Goal: Communication & Community: Share content

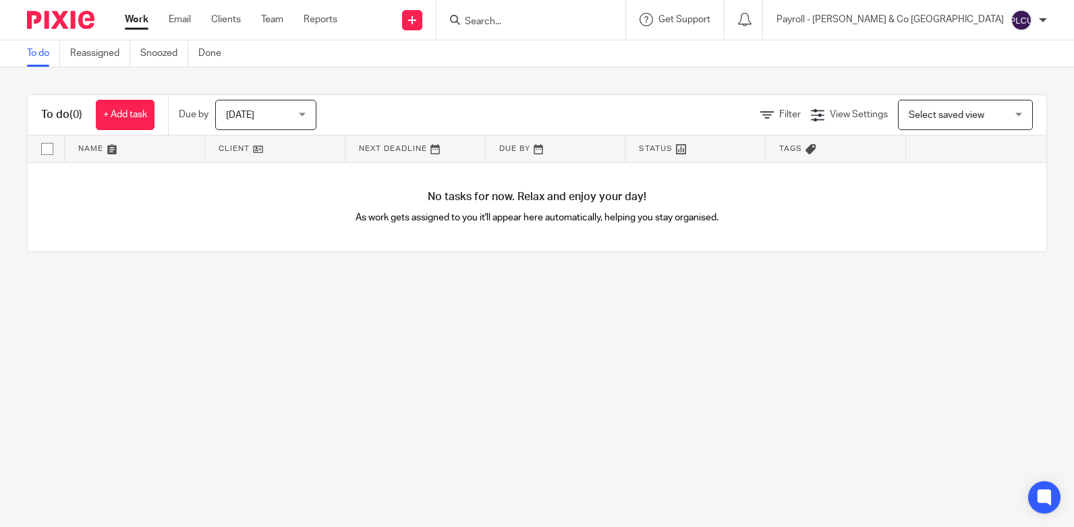
click at [585, 25] on input "Search" at bounding box center [523, 22] width 121 height 12
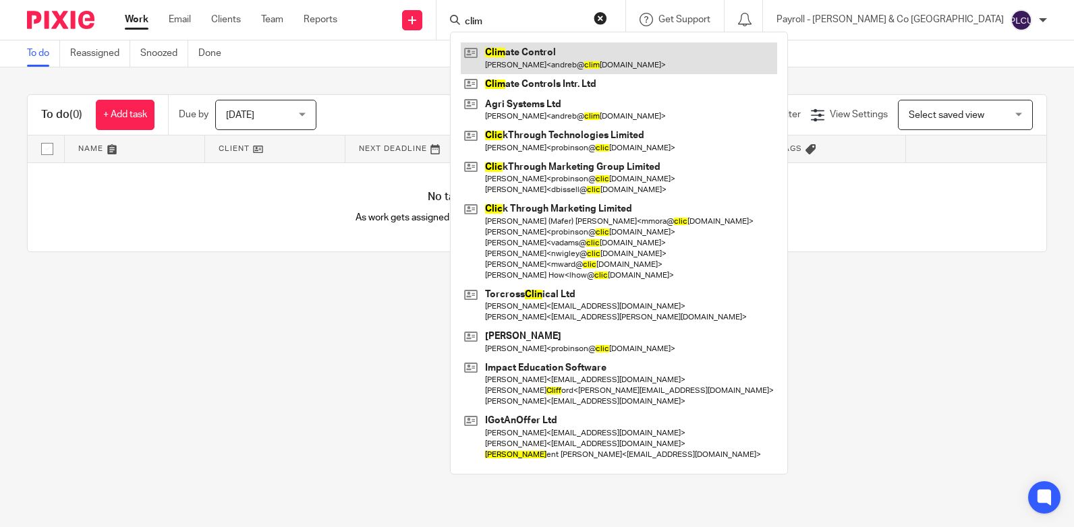
type input "clim"
click at [667, 57] on link at bounding box center [619, 57] width 316 height 31
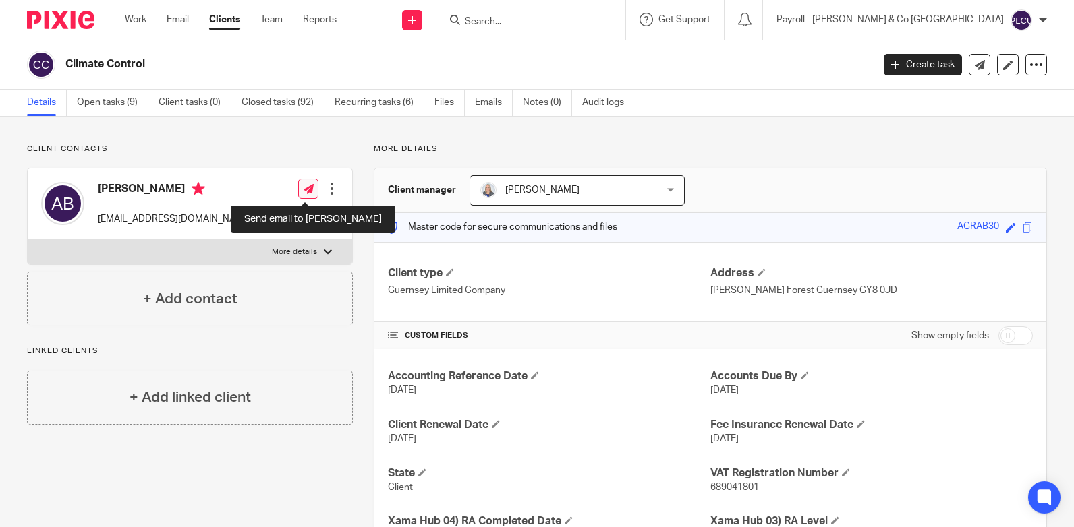
click at [310, 190] on icon at bounding box center [309, 189] width 10 height 10
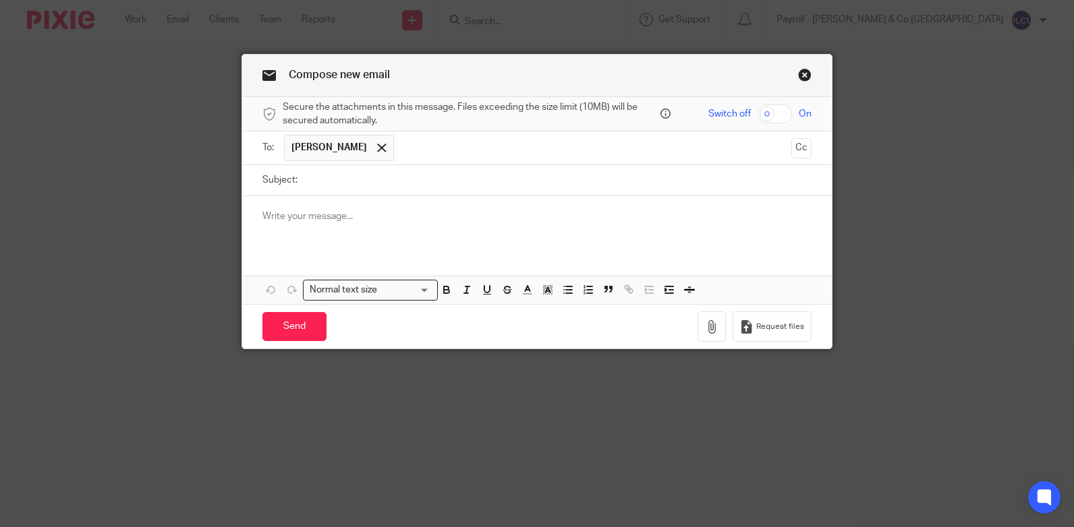
click at [306, 212] on p at bounding box center [536, 216] width 549 height 13
click at [325, 214] on p at bounding box center [536, 216] width 549 height 13
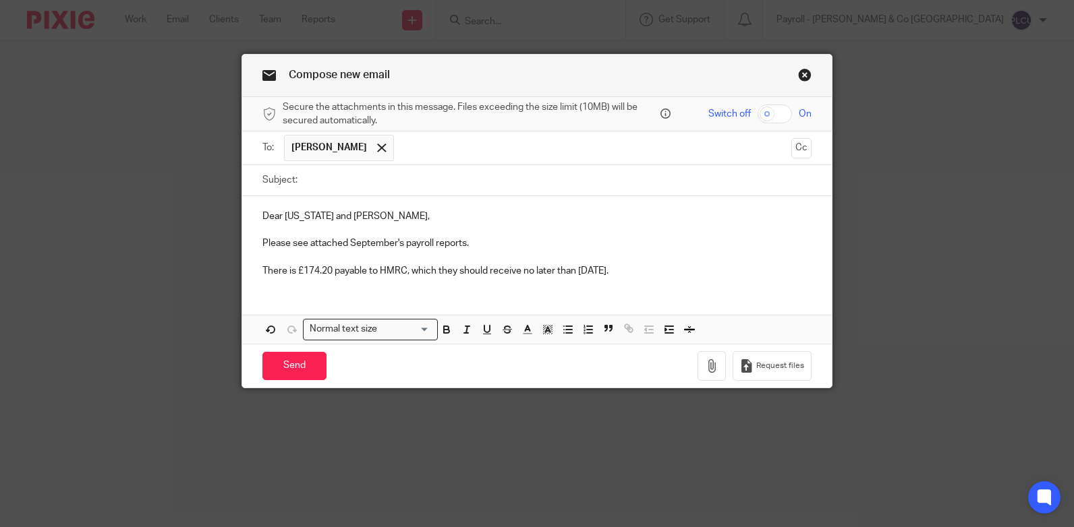
click at [351, 212] on p "Dear Georgia and Kelly," at bounding box center [536, 216] width 549 height 13
drag, startPoint x: 299, startPoint y: 270, endPoint x: 328, endPoint y: 268, distance: 28.4
click at [328, 268] on p "There is £174.20 payable to HMRC, which they should receive no later than 22nd …" at bounding box center [536, 270] width 549 height 13
click at [569, 188] on input "Subject:" at bounding box center [557, 180] width 507 height 30
paste input "Monthly Payroll Reports - September 2025"
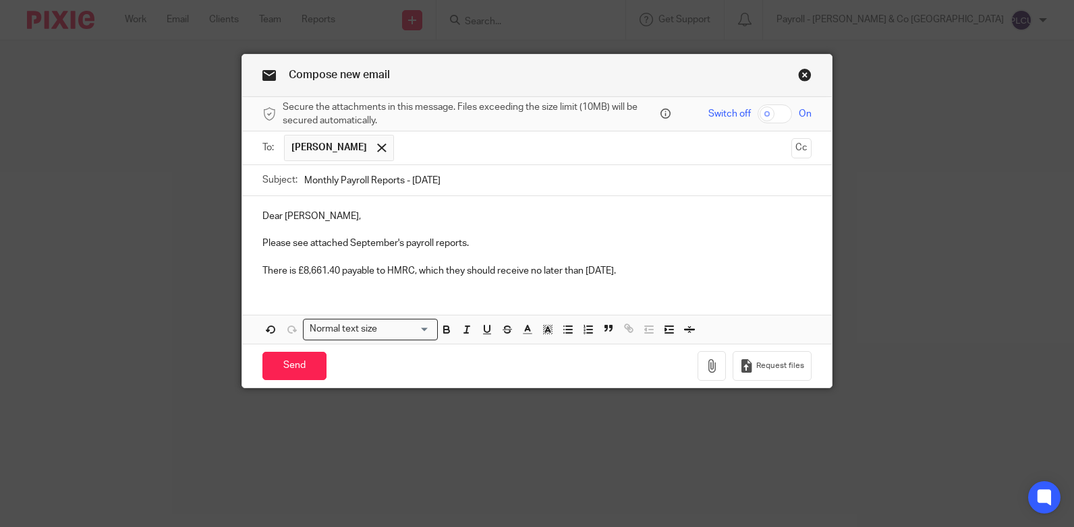
type input "Monthly Payroll Reports - September 2025"
click at [768, 118] on input "checkbox" at bounding box center [775, 114] width 34 height 19
checkbox input "true"
click at [716, 368] on button "button" at bounding box center [711, 366] width 28 height 30
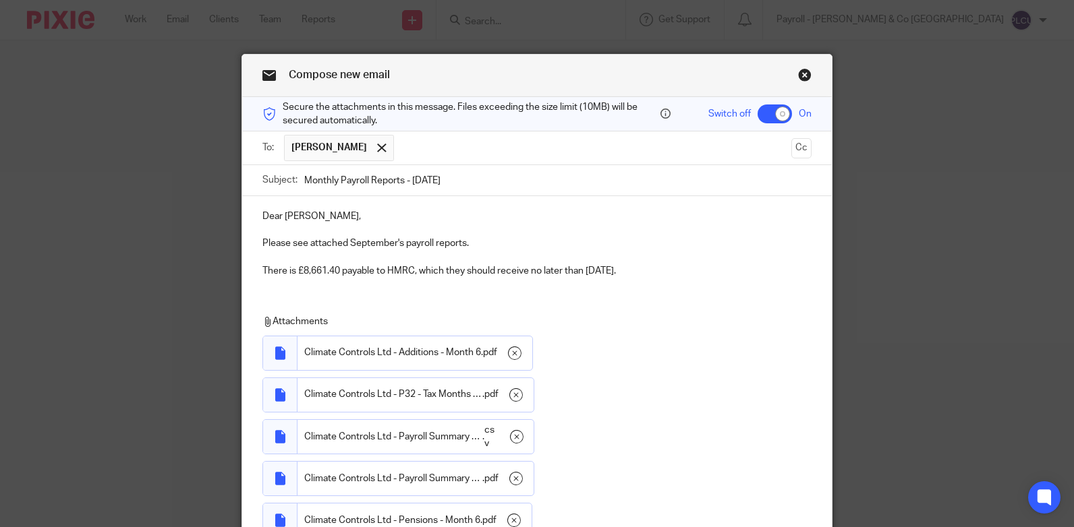
scroll to position [202, 0]
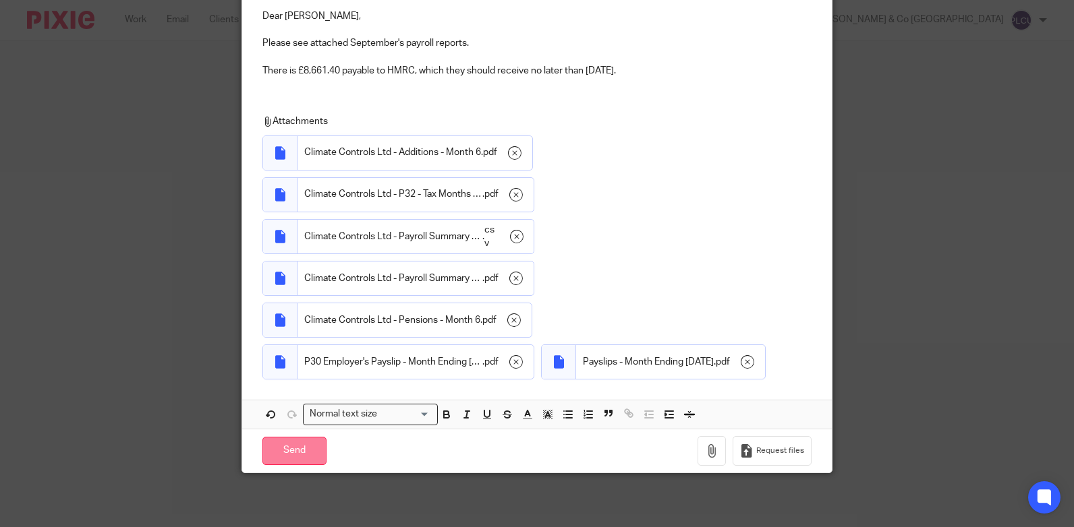
click at [287, 466] on input "Send" at bounding box center [294, 451] width 64 height 29
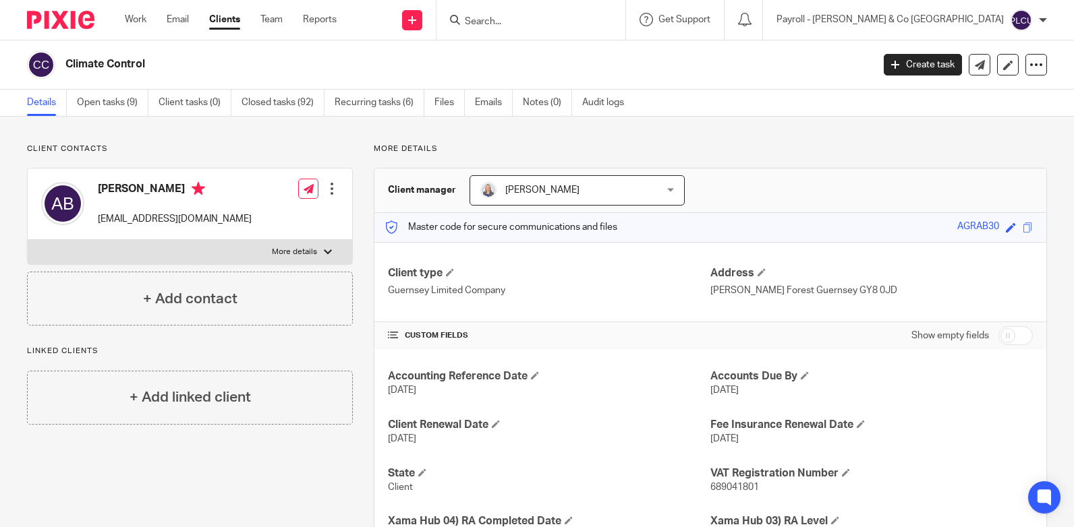
click at [585, 20] on input "Search" at bounding box center [523, 22] width 121 height 12
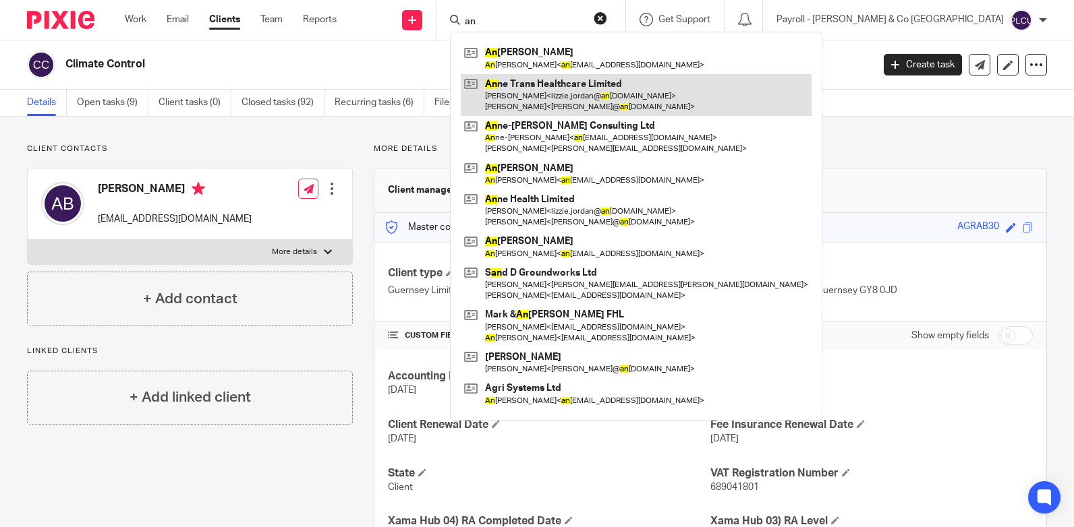
type input "an"
click at [659, 90] on link at bounding box center [636, 95] width 351 height 42
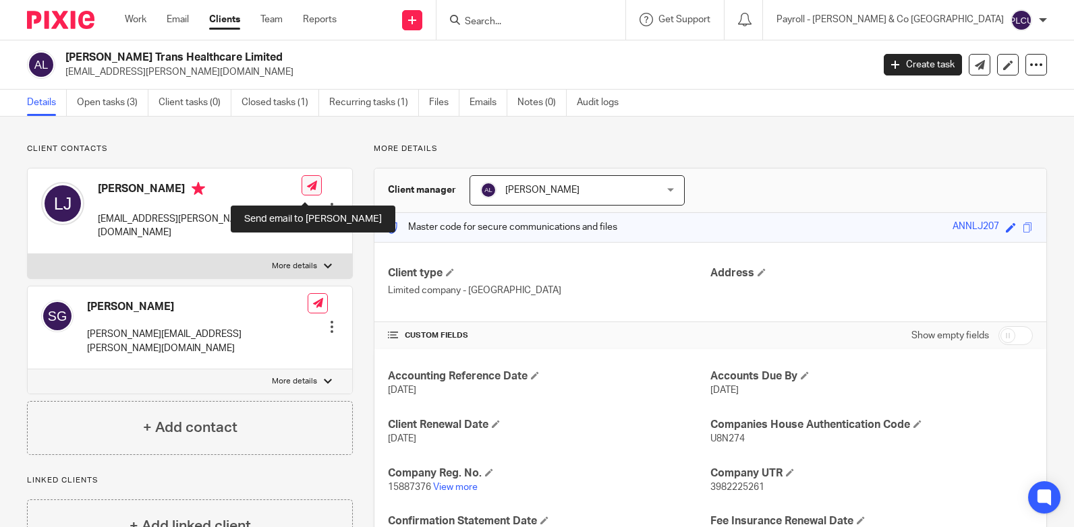
click at [307, 189] on icon at bounding box center [312, 186] width 10 height 10
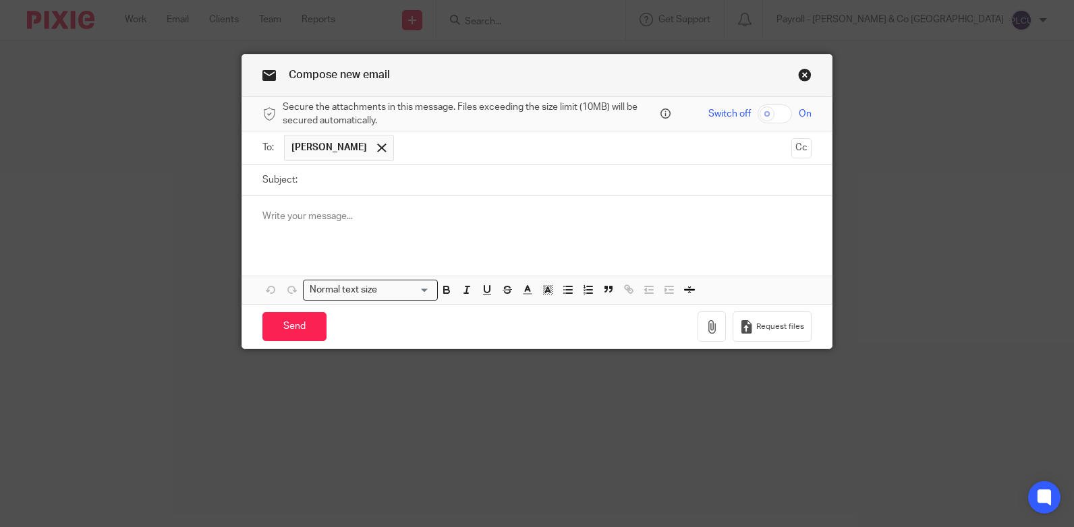
click at [350, 229] on div at bounding box center [537, 222] width 590 height 53
paste div
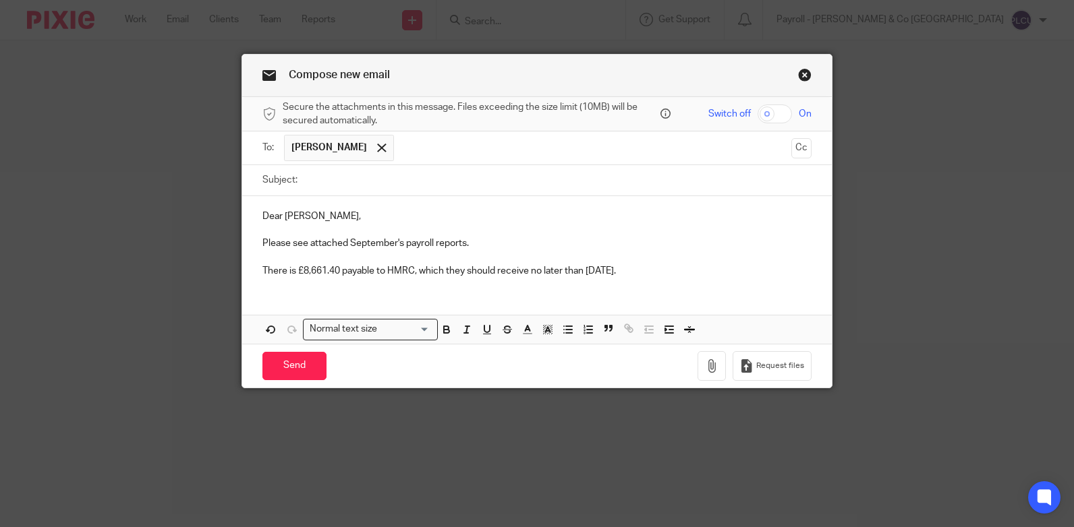
click at [304, 213] on p "Dear [PERSON_NAME]," at bounding box center [536, 216] width 549 height 13
click at [559, 183] on input "Subject:" at bounding box center [557, 180] width 507 height 30
paste input "Monthly Payroll Reports - [DATE]"
type input "Monthly Payroll Reports - September 2025"
click at [771, 116] on input "checkbox" at bounding box center [775, 114] width 34 height 19
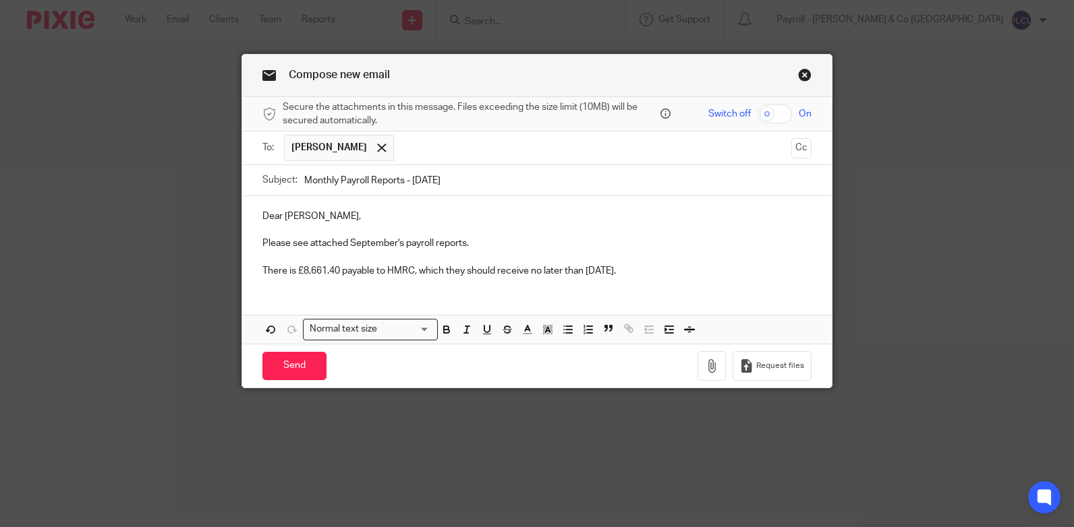
checkbox input "true"
click at [306, 268] on p "There is £8,661.40 payable to HMRC, which they should receive no later than 22n…" at bounding box center [536, 270] width 549 height 13
drag, startPoint x: 332, startPoint y: 270, endPoint x: 341, endPoint y: 268, distance: 9.7
click at [341, 268] on p "There is £15,689.40 payable to HMRC, which they should receive no later than 22…" at bounding box center [536, 270] width 549 height 13
click at [493, 247] on p "Please see attached September's payroll reports." at bounding box center [536, 243] width 549 height 13
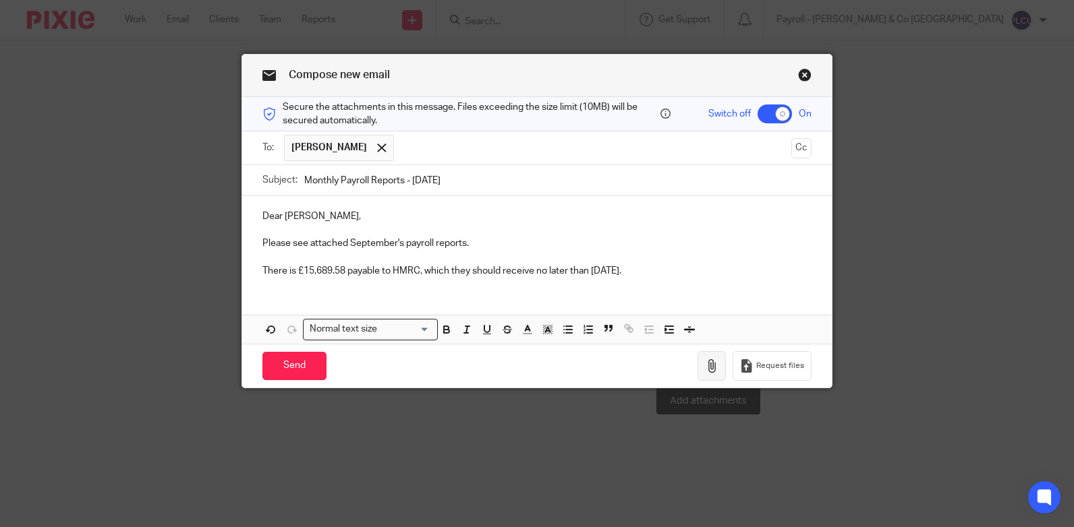
click at [710, 370] on icon "button" at bounding box center [711, 366] width 13 height 13
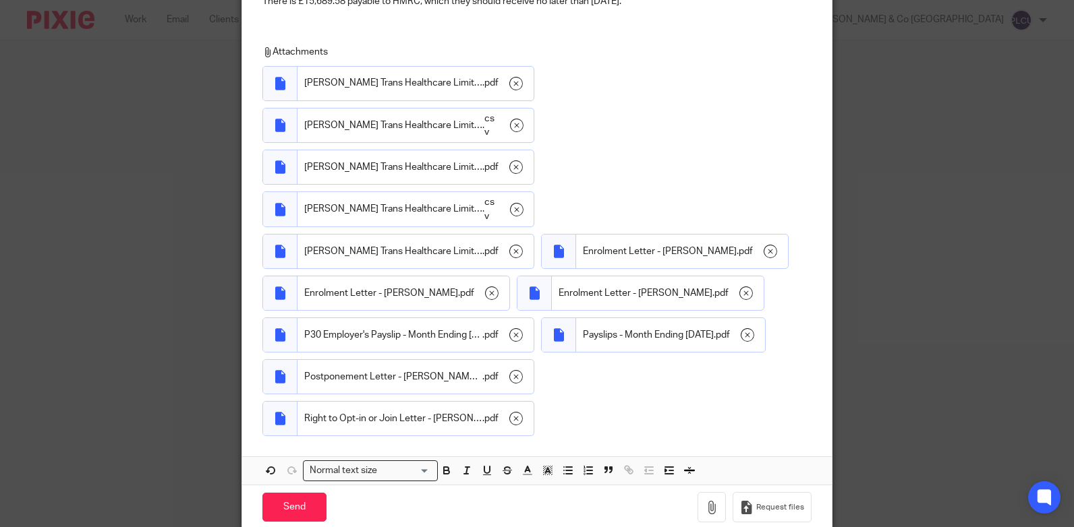
scroll to position [371, 0]
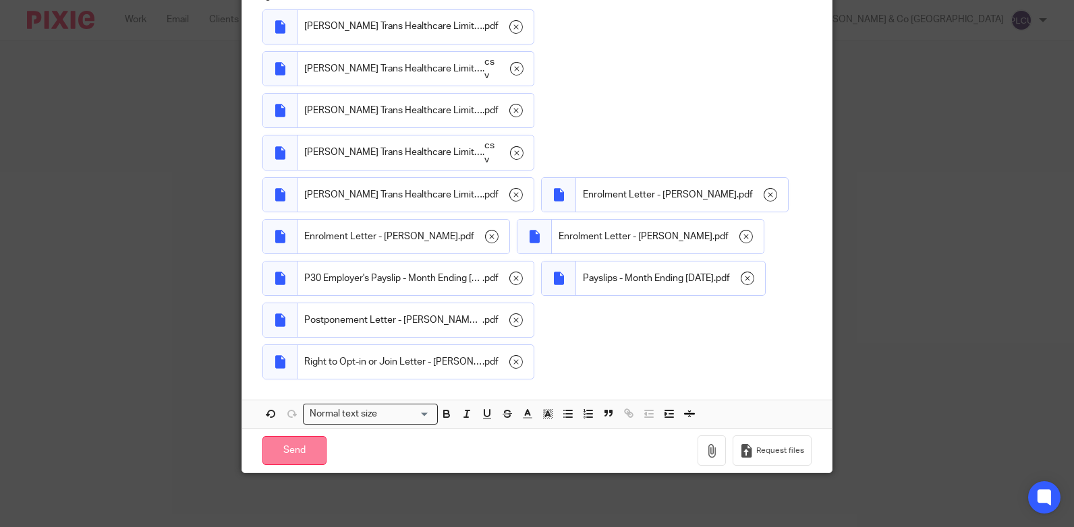
click at [301, 447] on input "Send" at bounding box center [294, 450] width 64 height 29
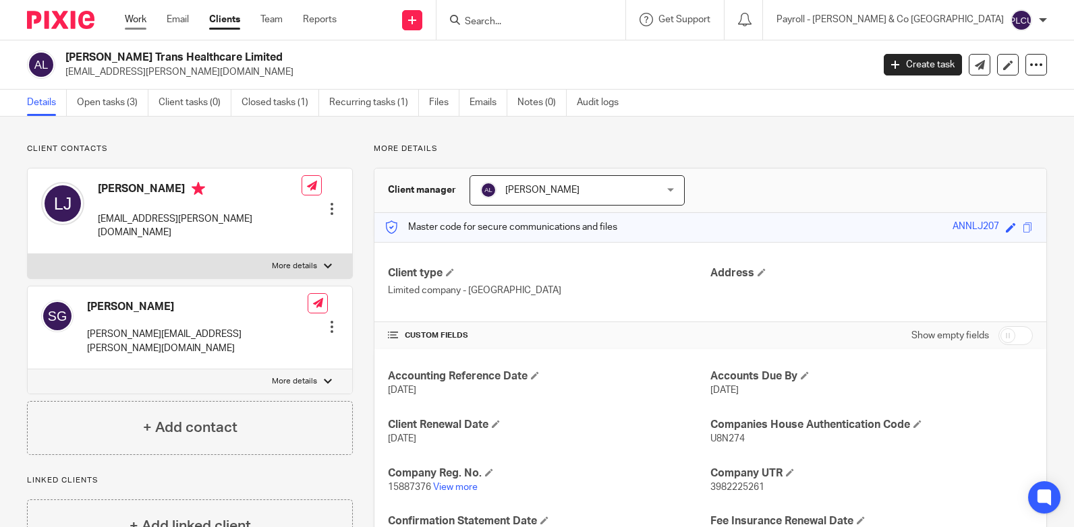
click at [129, 19] on link "Work" at bounding box center [136, 19] width 22 height 13
